Goal: Book appointment/travel/reservation

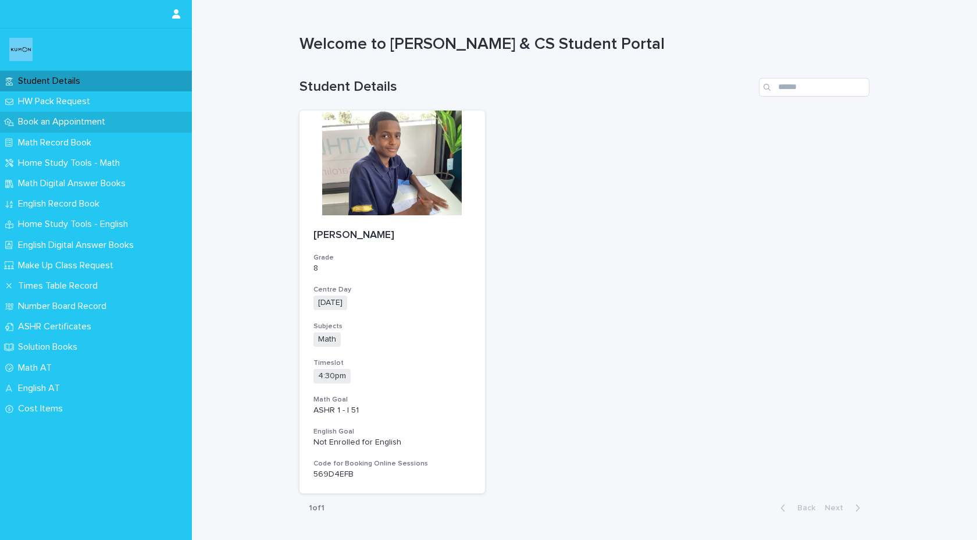
click at [63, 122] on p "Book an Appointment" at bounding box center [63, 121] width 101 height 11
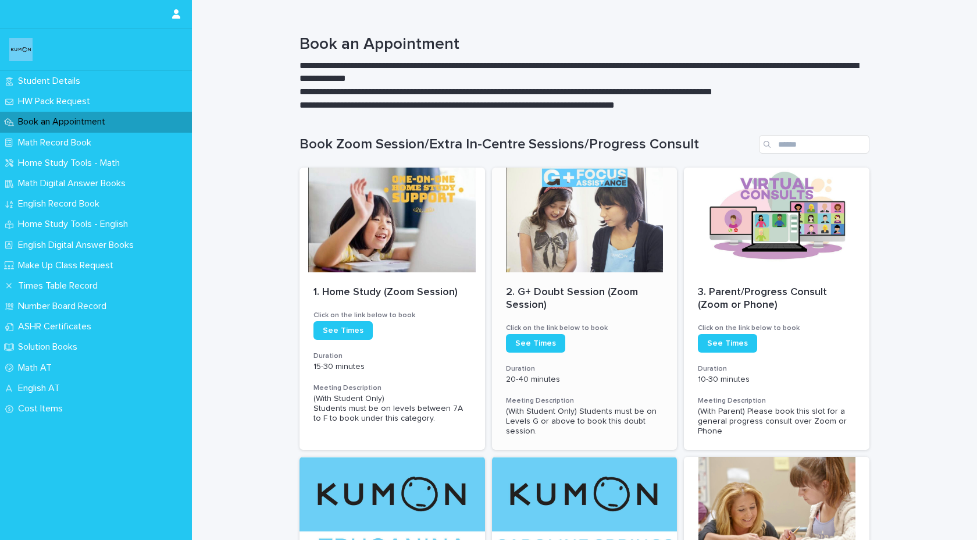
click at [553, 271] on div at bounding box center [585, 220] width 186 height 105
click at [532, 244] on div at bounding box center [585, 220] width 186 height 105
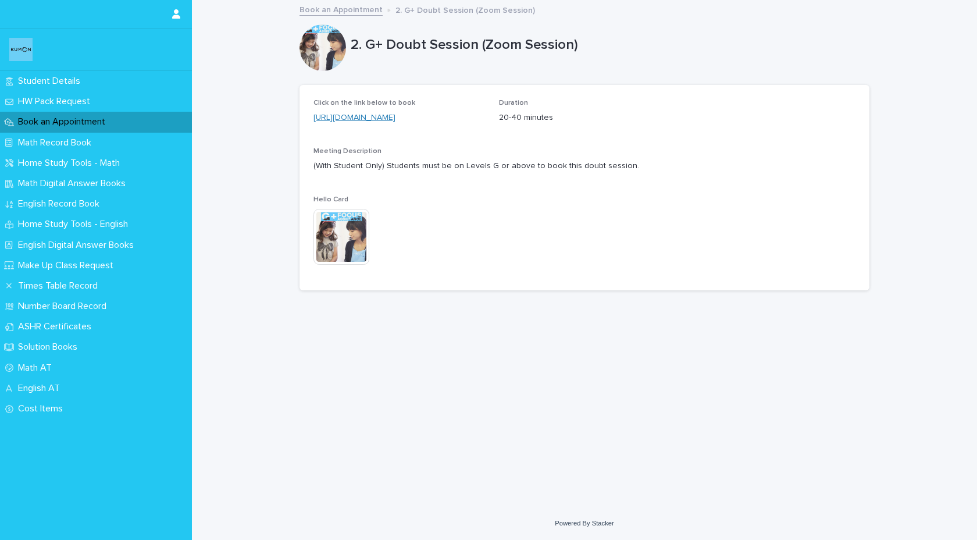
click at [375, 116] on link "https://KTCS.as.me/gplus-session" at bounding box center [355, 117] width 82 height 8
